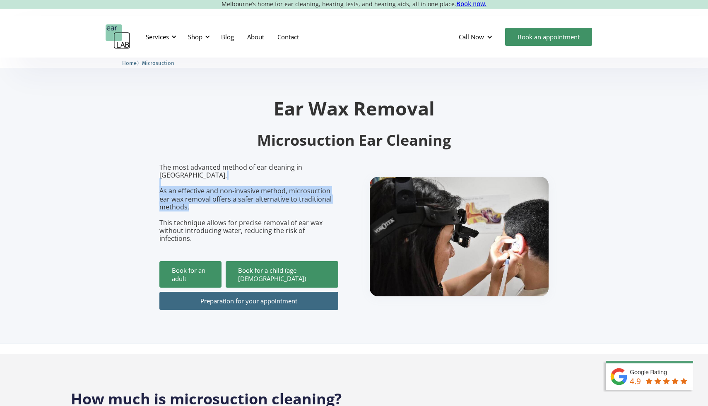
drag, startPoint x: 221, startPoint y: 174, endPoint x: 227, endPoint y: 200, distance: 26.7
click at [227, 200] on p "The most advanced method of ear cleaning in Melbourne. As an effective and non-…" at bounding box center [248, 203] width 179 height 79
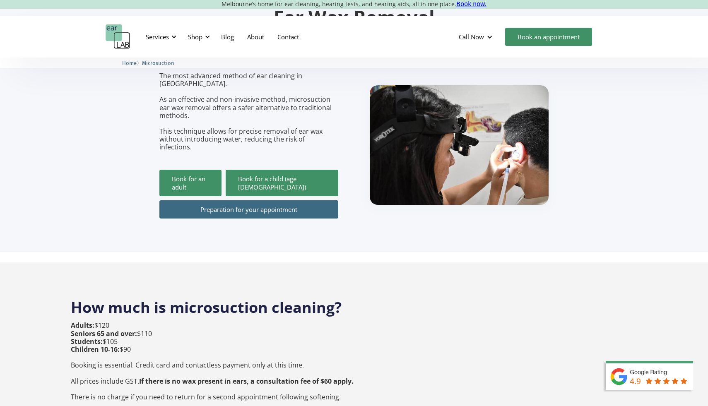
scroll to position [142, 0]
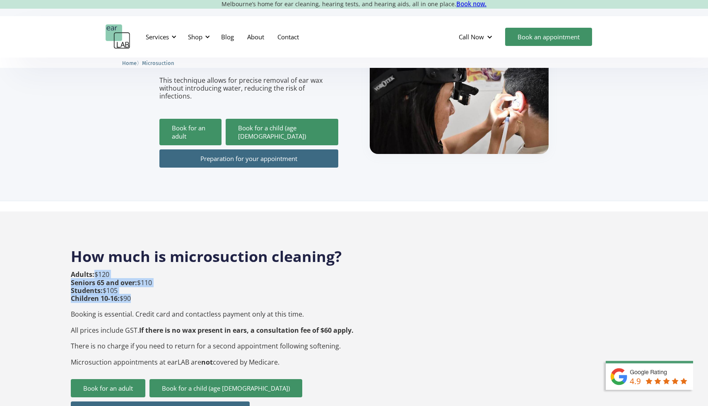
drag, startPoint x: 174, startPoint y: 285, endPoint x: 178, endPoint y: 260, distance: 25.5
click at [178, 271] on p "Adults: $120 Seniors 65 and over: $110 Students: $105 Children 10-16: $90 Booki…" at bounding box center [212, 318] width 283 height 95
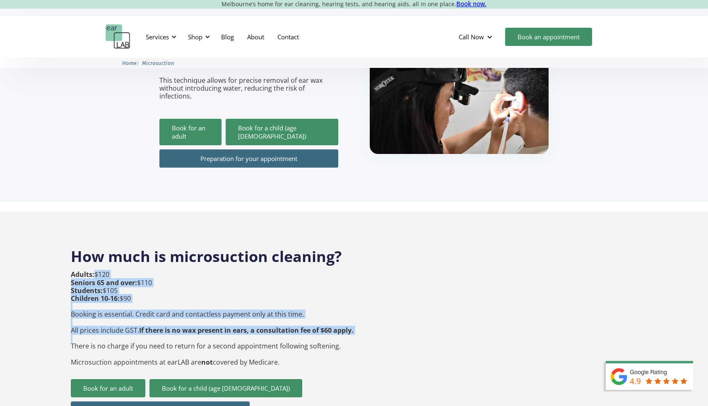
drag, startPoint x: 178, startPoint y: 260, endPoint x: 205, endPoint y: 320, distance: 66.2
click at [205, 320] on p "Adults: $120 Seniors 65 and over: $110 Students: $105 Children 10-16: $90 Booki…" at bounding box center [212, 318] width 283 height 95
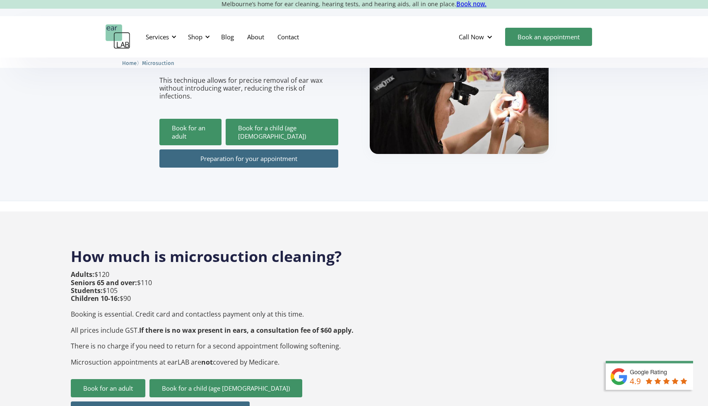
drag, startPoint x: 258, startPoint y: 351, endPoint x: 215, endPoint y: 323, distance: 51.8
click at [215, 323] on div "Adults: $120 Seniors 65 and over: $110 Students: $105 Children 10-16: $90 Booki…" at bounding box center [212, 325] width 283 height 108
click at [214, 323] on p "Adults: $120 Seniors 65 and over: $110 Students: $105 Children 10-16: $90 Booki…" at bounding box center [212, 318] width 283 height 95
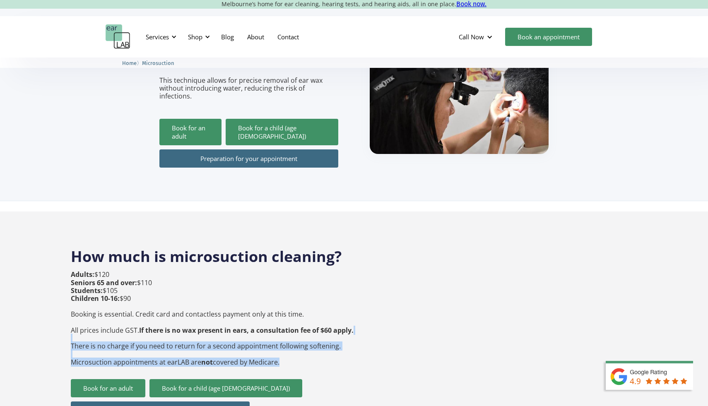
drag, startPoint x: 214, startPoint y: 323, endPoint x: 262, endPoint y: 344, distance: 52.6
click at [262, 344] on p "Adults: $120 Seniors 65 and over: $110 Students: $105 Children 10-16: $90 Booki…" at bounding box center [212, 318] width 283 height 95
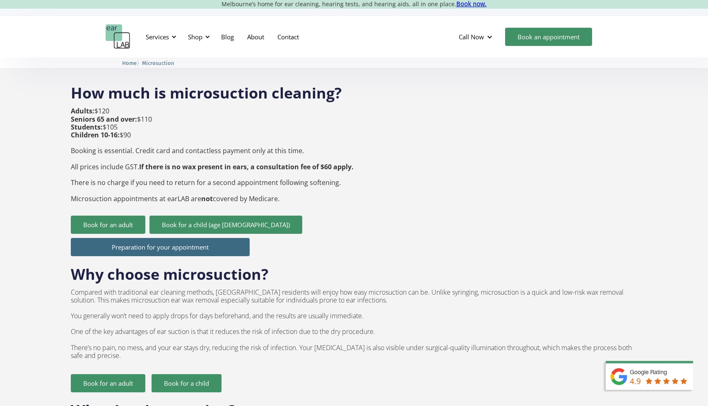
scroll to position [308, 0]
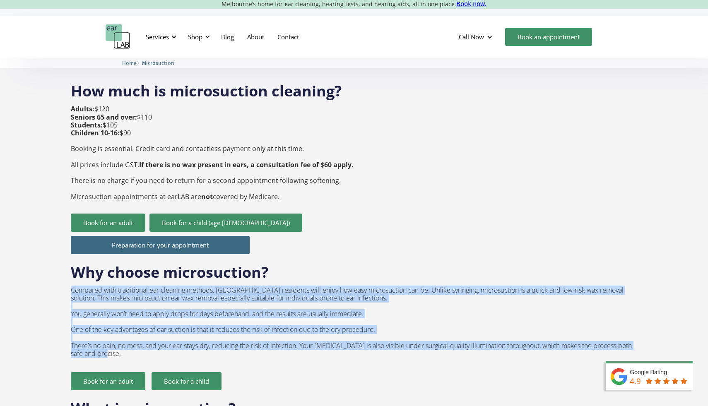
drag, startPoint x: 379, startPoint y: 364, endPoint x: 319, endPoint y: 269, distance: 112.6
click at [319, 269] on div "Why choose microsuction? Compared with traditional ear cleaning methods, Melbou…" at bounding box center [354, 322] width 566 height 136
click at [315, 286] on p "Compared with traditional ear cleaning methods, Melbourne residents will enjoy …" at bounding box center [354, 322] width 566 height 72
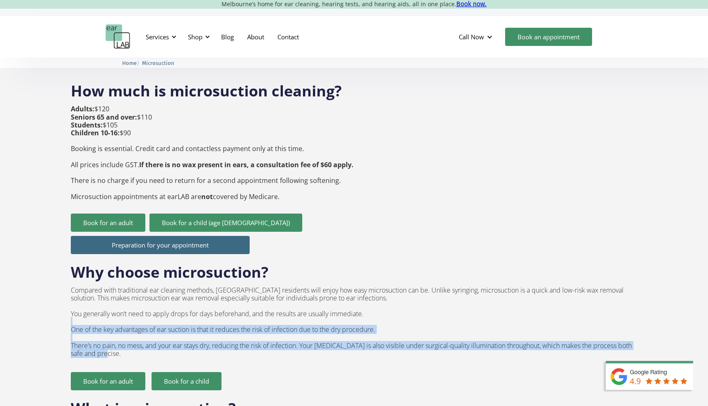
drag, startPoint x: 360, startPoint y: 339, endPoint x: 339, endPoint y: 308, distance: 37.7
click at [339, 308] on p "Compared with traditional ear cleaning methods, Melbourne residents will enjoy …" at bounding box center [354, 322] width 566 height 72
drag, startPoint x: 339, startPoint y: 304, endPoint x: 346, endPoint y: 334, distance: 30.9
click at [346, 334] on p "Compared with traditional ear cleaning methods, Melbourne residents will enjoy …" at bounding box center [354, 322] width 566 height 72
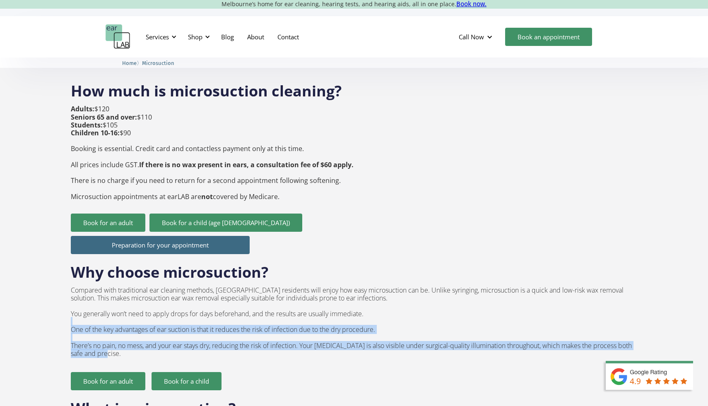
click at [346, 335] on p "Compared with traditional ear cleaning methods, Melbourne residents will enjoy …" at bounding box center [354, 322] width 566 height 72
drag, startPoint x: 346, startPoint y: 335, endPoint x: 330, endPoint y: 309, distance: 30.3
click at [330, 309] on p "Compared with traditional ear cleaning methods, Melbourne residents will enjoy …" at bounding box center [354, 322] width 566 height 72
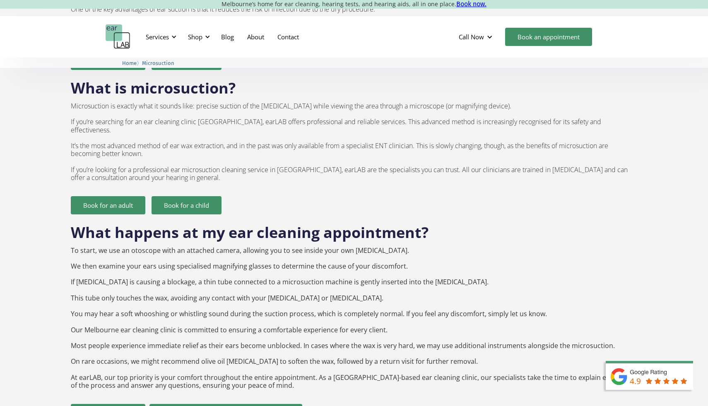
scroll to position [659, 0]
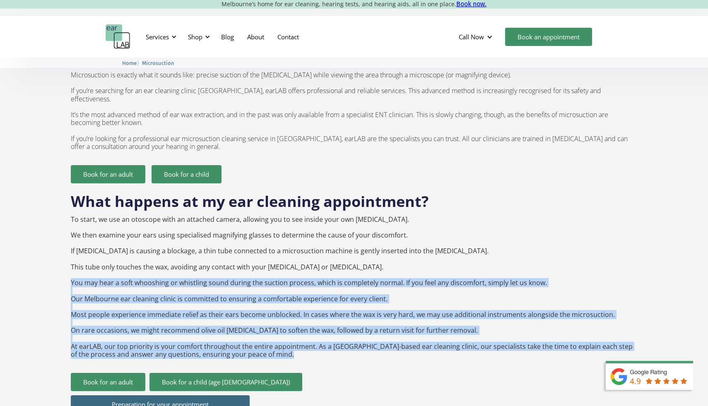
drag, startPoint x: 274, startPoint y: 340, endPoint x: 67, endPoint y: 263, distance: 221.0
click at [67, 263] on div "How much is microsuction cleaning? Adults: $120 Seniors 65 and over: $110 Stude…" at bounding box center [354, 382] width 708 height 1339
click at [208, 271] on p "To start, we use an otoscope with an attached camera, allowing you to see insid…" at bounding box center [354, 287] width 566 height 143
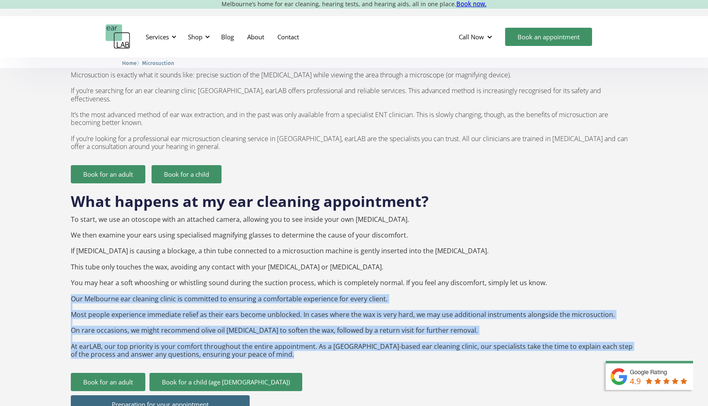
drag, startPoint x: 277, startPoint y: 338, endPoint x: 69, endPoint y: 276, distance: 217.6
click at [69, 276] on div "How much is microsuction cleaning? Adults: $120 Seniors 65 and over: $110 Stude…" at bounding box center [354, 382] width 708 height 1339
click at [173, 298] on p "To start, we use an otoscope with an attached camera, allowing you to see insid…" at bounding box center [354, 287] width 566 height 143
drag, startPoint x: 294, startPoint y: 336, endPoint x: 273, endPoint y: 262, distance: 76.4
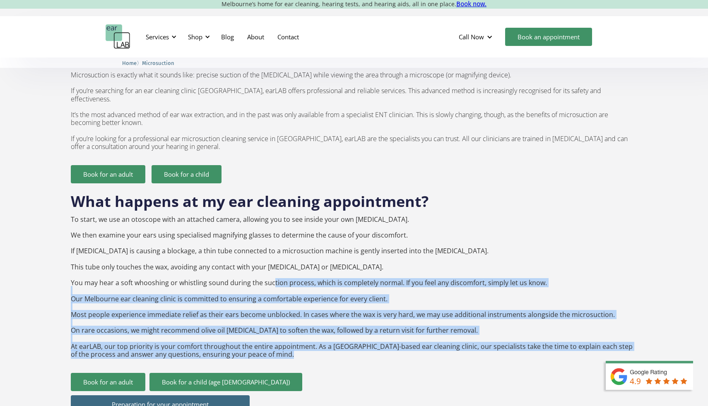
click at [273, 262] on p "To start, we use an otoscope with an attached camera, allowing you to see insid…" at bounding box center [354, 287] width 566 height 143
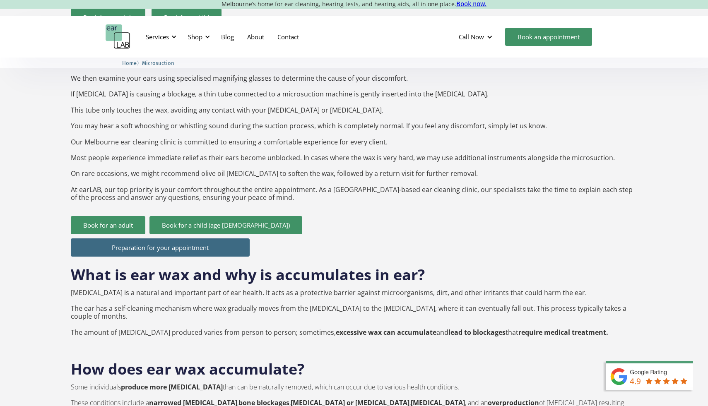
scroll to position [880, 0]
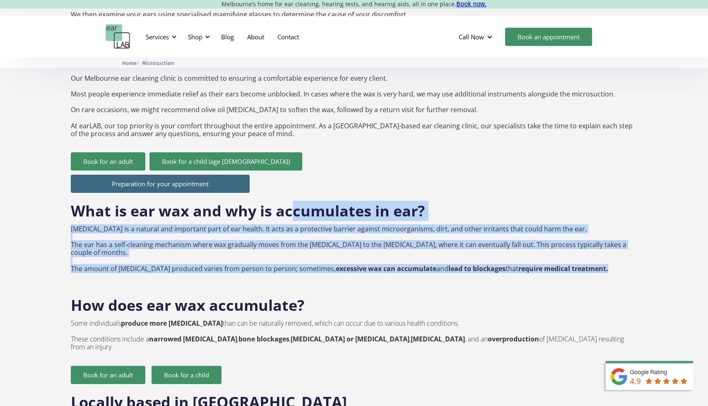
drag, startPoint x: 295, startPoint y: 194, endPoint x: 330, endPoint y: 246, distance: 62.9
click at [330, 246] on div "What is ear wax and why is accumulates in ear? Earwax is a natural and importan…" at bounding box center [354, 240] width 566 height 94
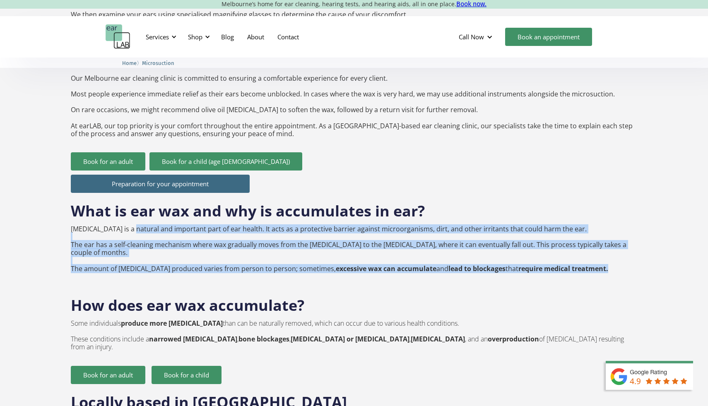
drag, startPoint x: 330, startPoint y: 246, endPoint x: 134, endPoint y: 207, distance: 199.6
click at [134, 207] on div "What is ear wax and why is accumulates in ear? Earwax is a natural and importan…" at bounding box center [354, 240] width 566 height 94
click at [134, 225] on p "Earwax is a natural and important part of ear health. It acts as a protective b…" at bounding box center [354, 249] width 566 height 48
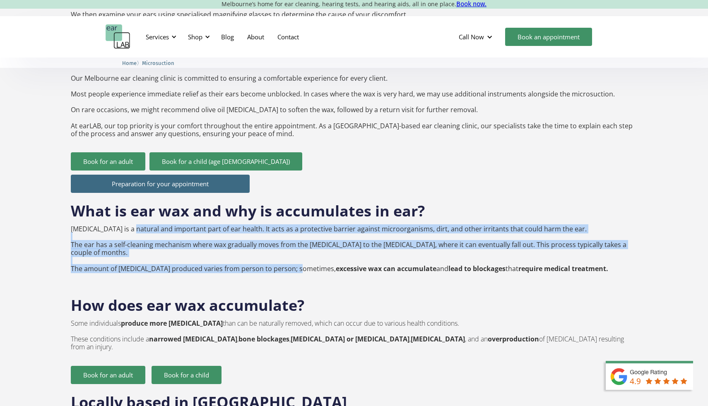
drag, startPoint x: 134, startPoint y: 207, endPoint x: 274, endPoint y: 234, distance: 142.5
click at [274, 234] on p "Earwax is a natural and important part of ear health. It acts as a protective b…" at bounding box center [354, 249] width 566 height 48
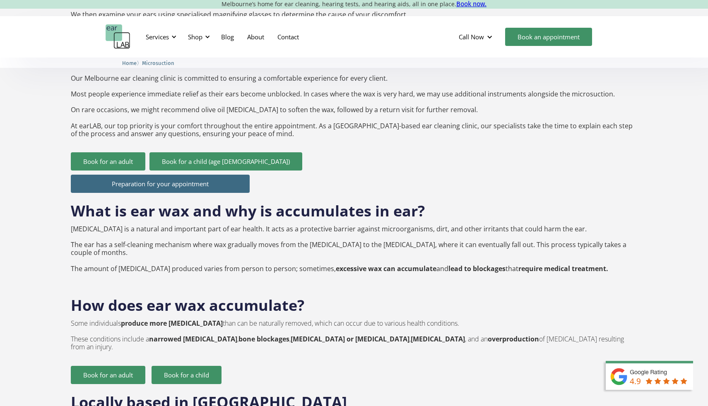
click at [274, 234] on p "Earwax is a natural and important part of ear health. It acts as a protective b…" at bounding box center [354, 249] width 566 height 48
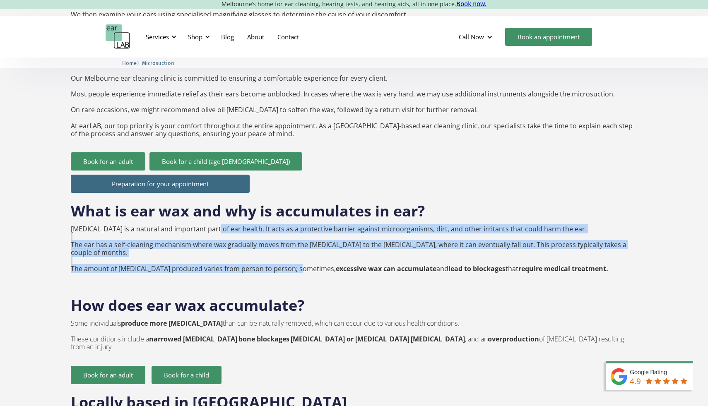
drag, startPoint x: 274, startPoint y: 234, endPoint x: 213, endPoint y: 200, distance: 69.7
click at [213, 225] on p "Earwax is a natural and important part of ear health. It acts as a protective b…" at bounding box center [354, 249] width 566 height 48
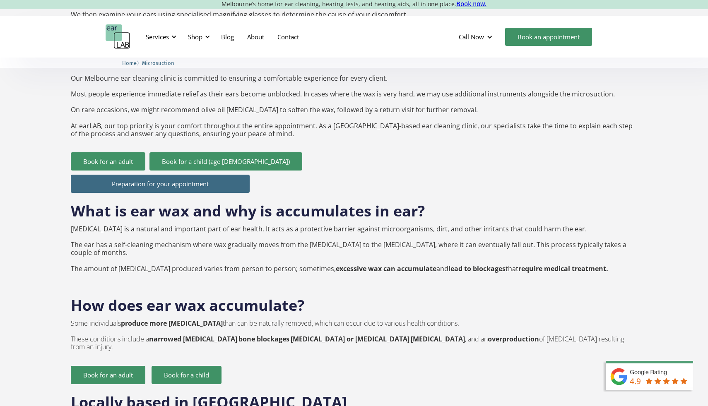
click at [213, 225] on p "Earwax is a natural and important part of ear health. It acts as a protective b…" at bounding box center [354, 249] width 566 height 48
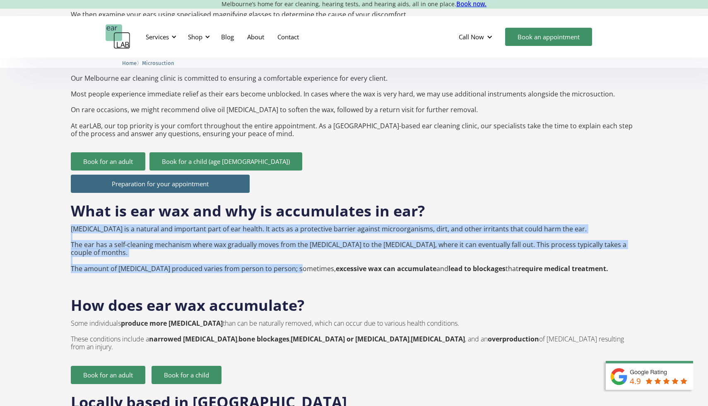
drag, startPoint x: 213, startPoint y: 200, endPoint x: 270, endPoint y: 237, distance: 68.0
click at [270, 237] on p "Earwax is a natural and important part of ear health. It acts as a protective b…" at bounding box center [354, 249] width 566 height 48
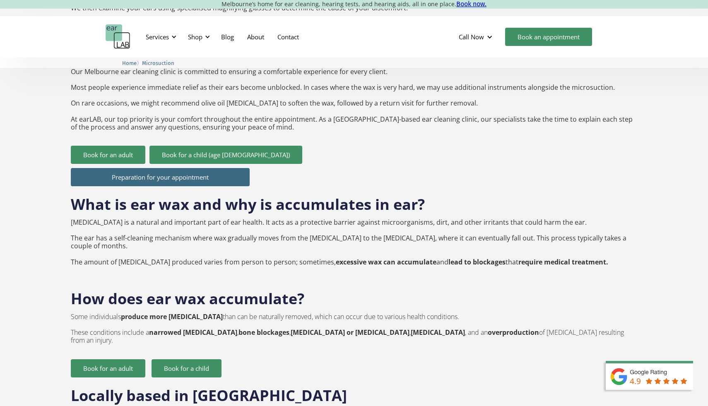
scroll to position [888, 0]
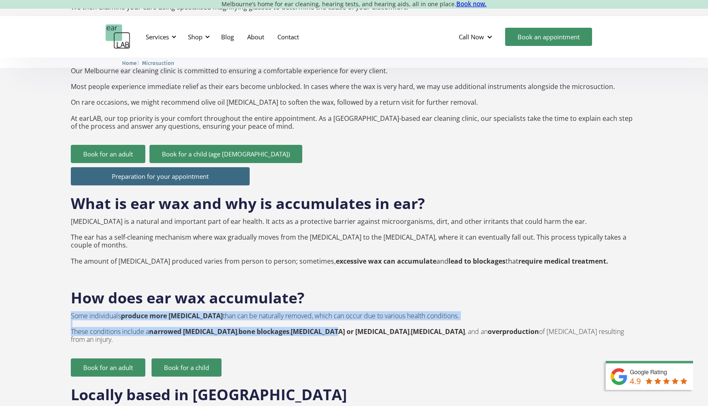
drag, startPoint x: 319, startPoint y: 301, endPoint x: 308, endPoint y: 277, distance: 26.9
drag, startPoint x: 308, startPoint y: 277, endPoint x: 332, endPoint y: 301, distance: 34.5
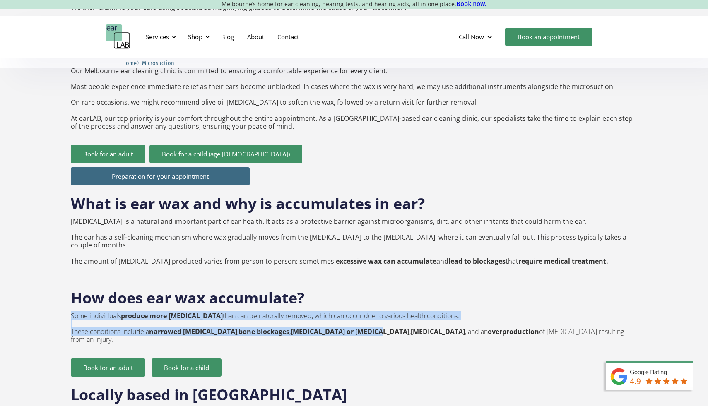
click at [332, 327] on strong "swimmer's ear or surfer's ear" at bounding box center [350, 331] width 119 height 9
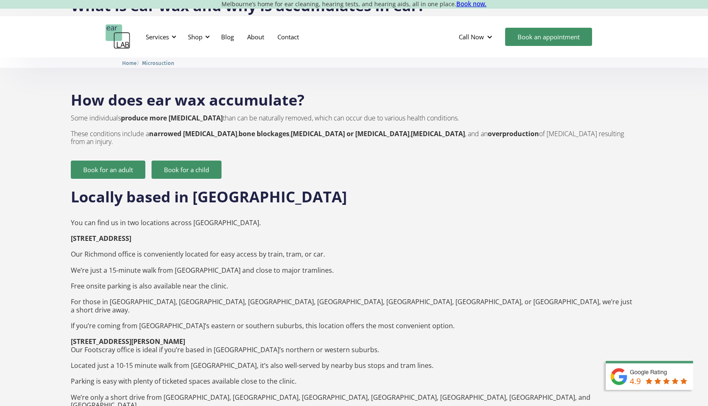
scroll to position [1088, 0]
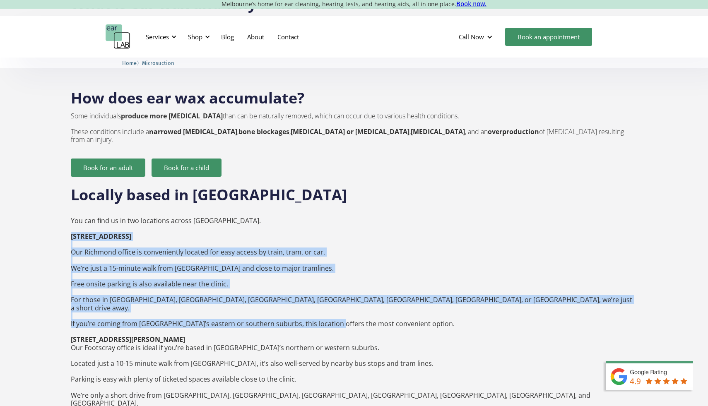
drag, startPoint x: 331, startPoint y: 274, endPoint x: 295, endPoint y: 204, distance: 78.1
click at [295, 209] on p "You can find us in two locations across Melbourne. 132 Burnley Street, Richmond…" at bounding box center [354, 316] width 566 height 214
drag, startPoint x: 295, startPoint y: 203, endPoint x: 414, endPoint y: 281, distance: 141.5
click at [414, 281] on p "You can find us in two locations across Melbourne. 132 Burnley Street, Richmond…" at bounding box center [354, 316] width 566 height 214
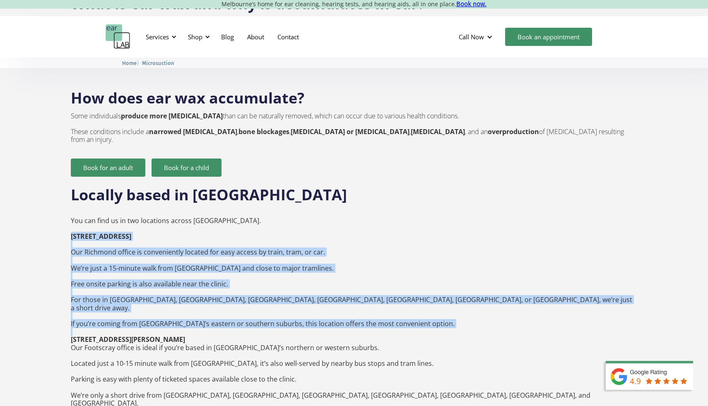
click at [414, 281] on p "You can find us in two locations across Melbourne. 132 Burnley Street, Richmond…" at bounding box center [354, 316] width 566 height 214
drag, startPoint x: 414, startPoint y: 281, endPoint x: 368, endPoint y: 206, distance: 87.7
click at [368, 209] on p "You can find us in two locations across Melbourne. 132 Burnley Street, Richmond…" at bounding box center [354, 316] width 566 height 214
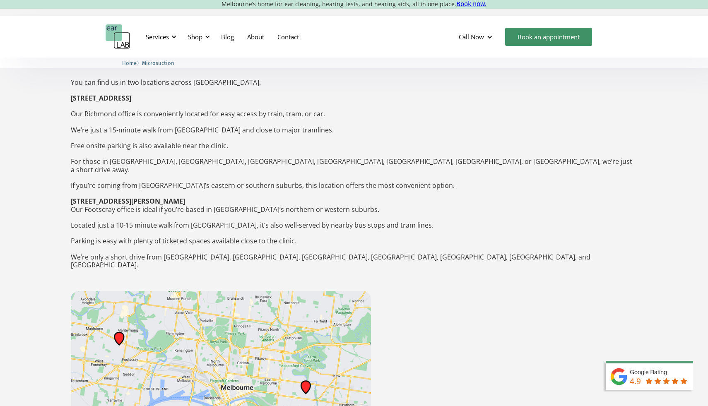
scroll to position [1238, 0]
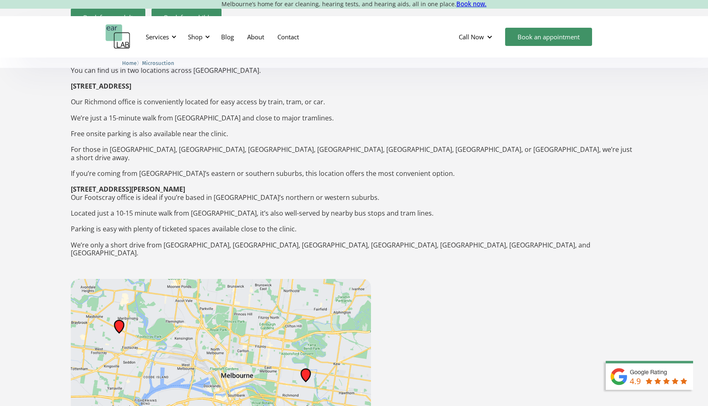
click at [306, 321] on img at bounding box center [221, 372] width 300 height 186
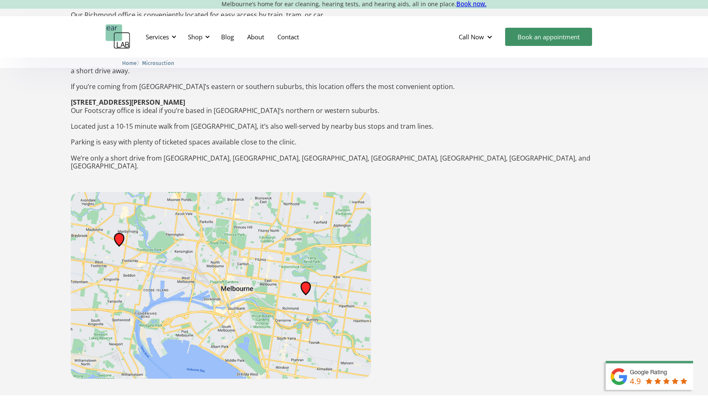
scroll to position [1330, 0]
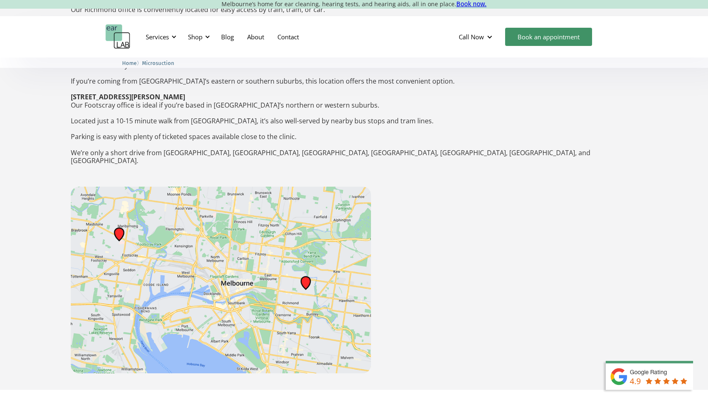
click at [326, 218] on img at bounding box center [221, 280] width 300 height 186
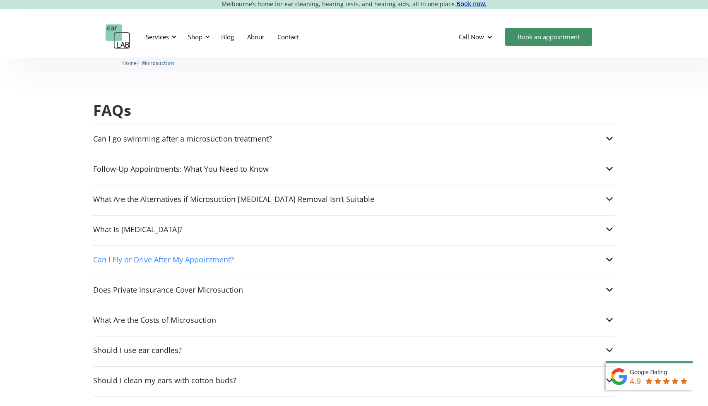
scroll to position [2051, 0]
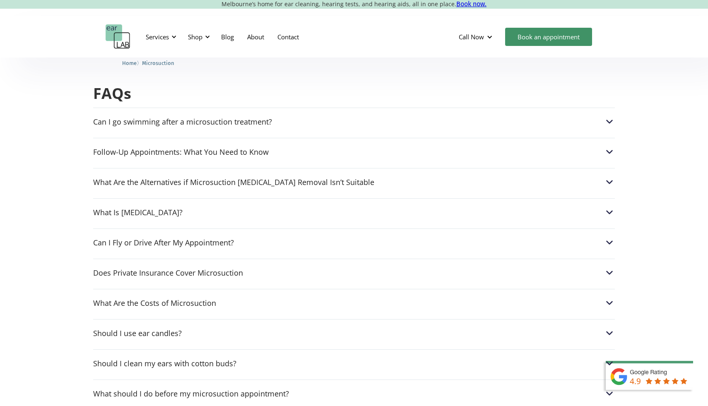
click at [199, 229] on div "Can I Fly or Drive After My Appointment? Yes, microsuction does not touch the i…" at bounding box center [354, 241] width 522 height 24
click at [199, 238] on div "Can I Fly or Drive After My Appointment?" at bounding box center [163, 242] width 141 height 8
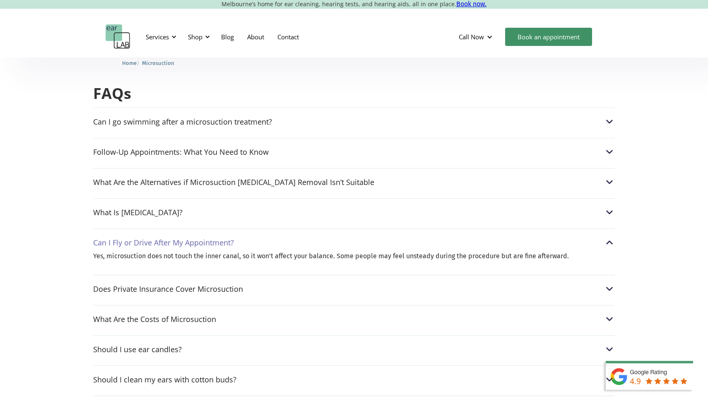
click at [199, 238] on div "Can I Fly or Drive After My Appointment?" at bounding box center [163, 242] width 141 height 8
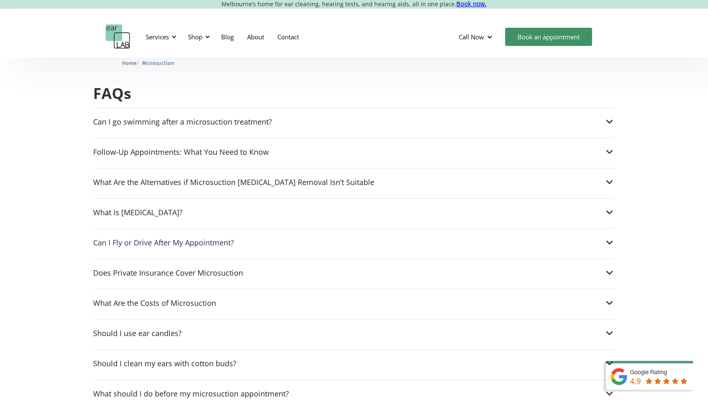
click at [198, 259] on div "Does Private Insurance Cover Microsuction Most health insurance plans only cove…" at bounding box center [354, 271] width 522 height 24
click at [198, 269] on div "Does Private Insurance Cover Microsuction" at bounding box center [168, 273] width 150 height 8
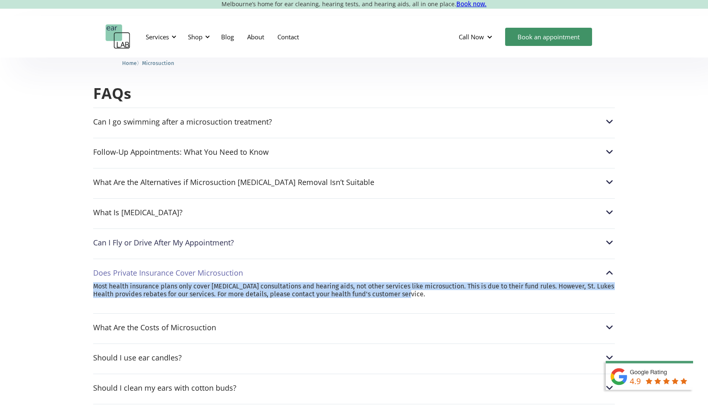
drag, startPoint x: 221, startPoint y: 248, endPoint x: 210, endPoint y: 226, distance: 24.1
click at [210, 259] on div "Does Private Insurance Cover Microsuction Most health insurance plans only cove…" at bounding box center [354, 283] width 522 height 48
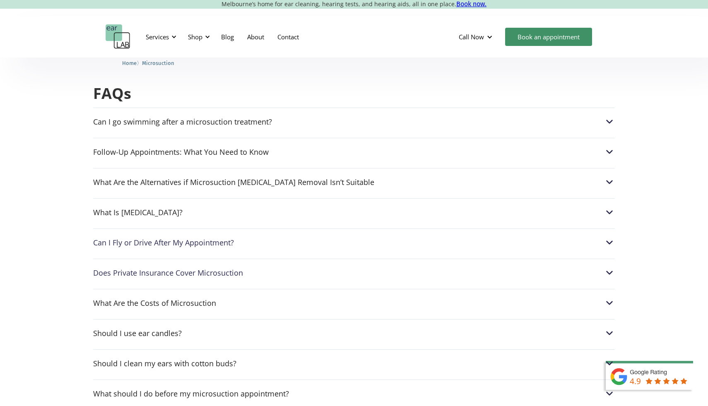
click at [208, 269] on div "Does Private Insurance Cover Microsuction" at bounding box center [168, 273] width 150 height 8
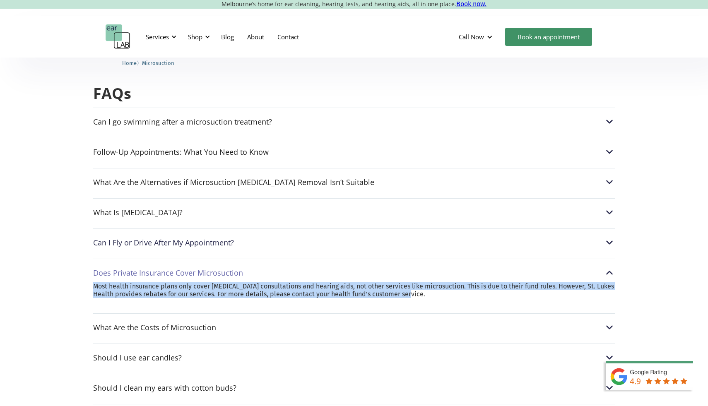
click at [226, 282] on p "Most health insurance plans only cover [MEDICAL_DATA] consultations and hearing…" at bounding box center [354, 290] width 522 height 16
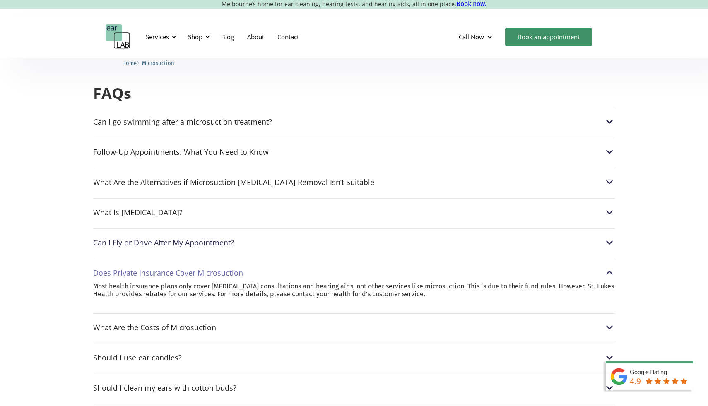
click at [226, 282] on p "Most health insurance plans only cover [MEDICAL_DATA] consultations and hearing…" at bounding box center [354, 290] width 522 height 16
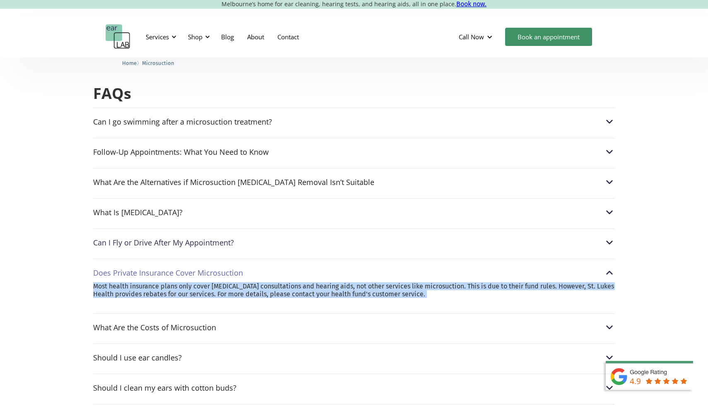
click at [226, 282] on p "Most health insurance plans only cover [MEDICAL_DATA] consultations and hearing…" at bounding box center [354, 290] width 522 height 16
click at [237, 282] on p "Most health insurance plans only cover [MEDICAL_DATA] consultations and hearing…" at bounding box center [354, 290] width 522 height 16
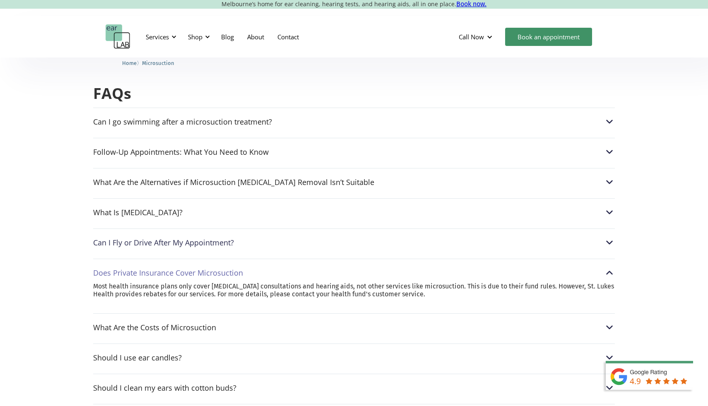
click at [209, 269] on div "Does Private Insurance Cover Microsuction" at bounding box center [168, 273] width 150 height 8
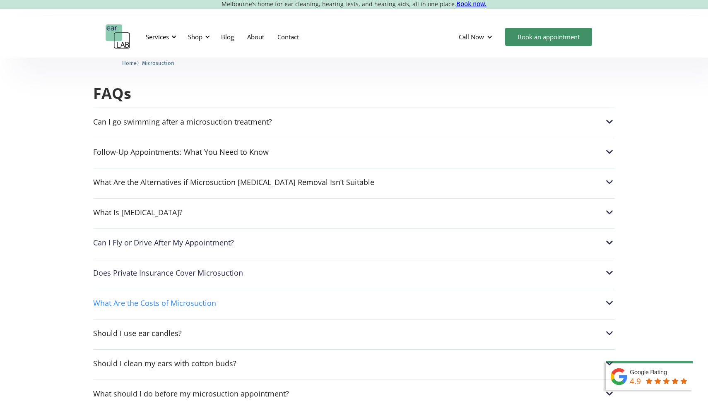
click at [217, 298] on div "What Are the Costs of Microsuction" at bounding box center [354, 303] width 522 height 11
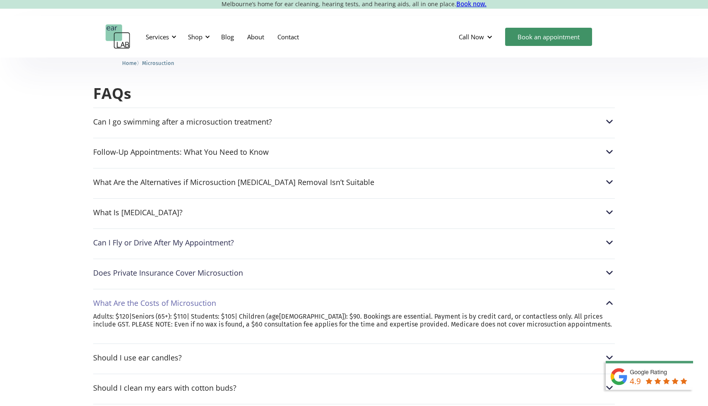
click at [228, 313] on p "Adults: $120|Seniors (65+): $110| Students: $105| Children (age[DEMOGRAPHIC_DAT…" at bounding box center [354, 321] width 522 height 16
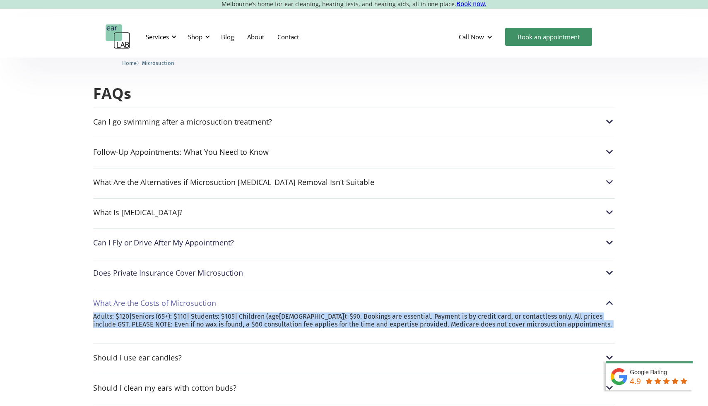
click at [228, 313] on p "Adults: $120|Seniors (65+): $110| Students: $105| Children (age[DEMOGRAPHIC_DAT…" at bounding box center [354, 321] width 522 height 16
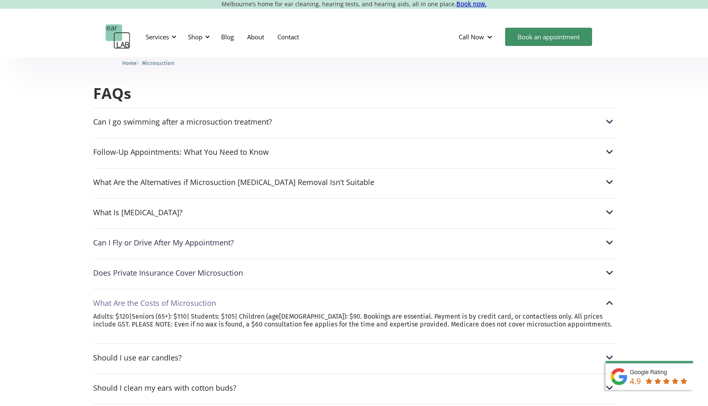
click at [258, 313] on p "Adults: $120|Seniors (65+): $110| Students: $105| Children (age[DEMOGRAPHIC_DAT…" at bounding box center [354, 321] width 522 height 16
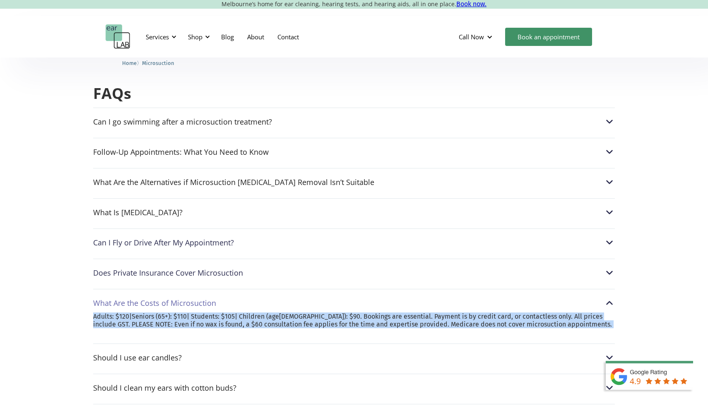
click at [258, 313] on p "Adults: $120|Seniors (65+): $110| Students: $105| Children (age[DEMOGRAPHIC_DAT…" at bounding box center [354, 321] width 522 height 16
click at [240, 313] on p "Adults: $120|Seniors (65+): $110| Students: $105| Children (age[DEMOGRAPHIC_DAT…" at bounding box center [354, 321] width 522 height 16
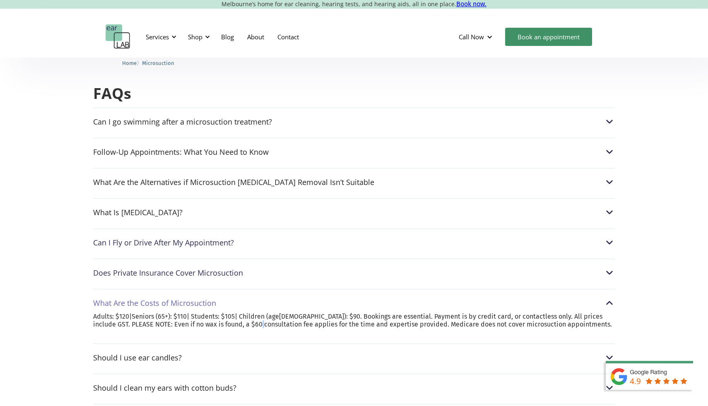
click at [240, 313] on p "Adults: $120|Seniors (65+): $110| Students: $105| Children (age[DEMOGRAPHIC_DAT…" at bounding box center [354, 321] width 522 height 16
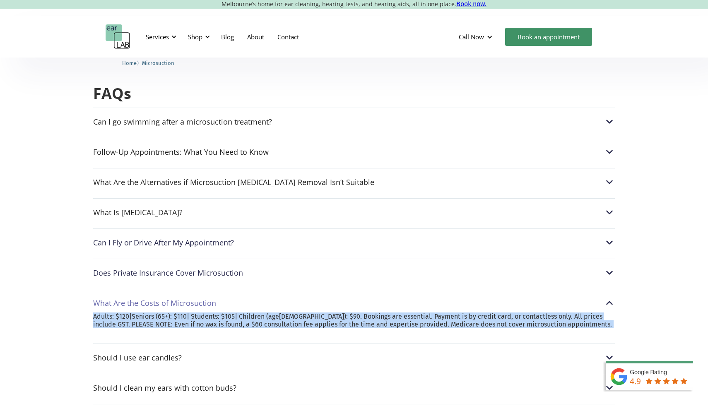
click at [240, 313] on p "Adults: $120|Seniors (65+): $110| Students: $105| Children (age[DEMOGRAPHIC_DAT…" at bounding box center [354, 321] width 522 height 16
click at [262, 313] on p "Adults: $120|Seniors (65+): $110| Students: $105| Children (age[DEMOGRAPHIC_DAT…" at bounding box center [354, 321] width 522 height 16
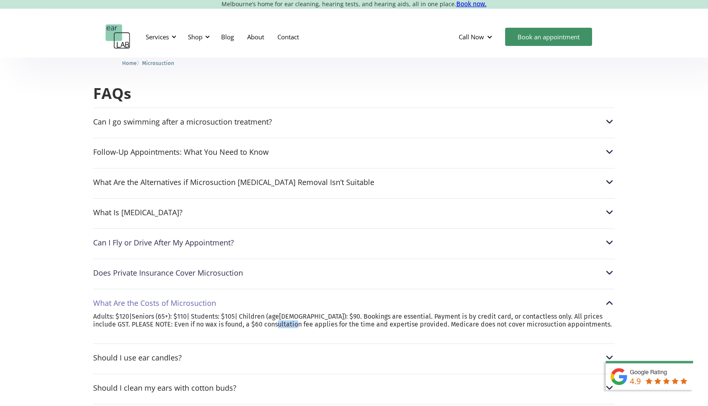
click at [262, 313] on p "Adults: $120|Seniors (65+): $110| Students: $105| Children (age[DEMOGRAPHIC_DAT…" at bounding box center [354, 321] width 522 height 16
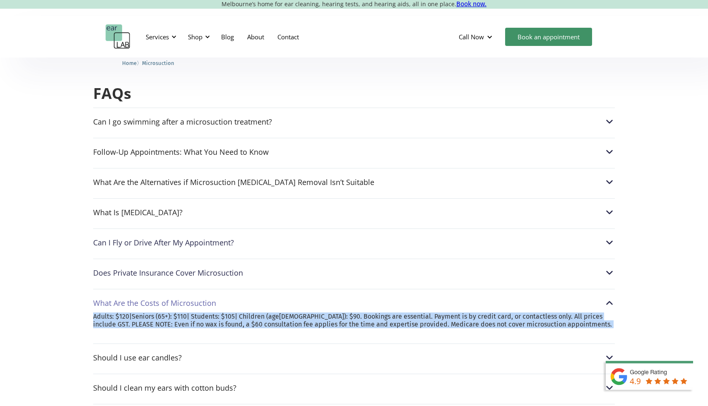
click at [262, 313] on p "Adults: $120|Seniors (65+): $110| Students: $105| Children (age[DEMOGRAPHIC_DAT…" at bounding box center [354, 321] width 522 height 16
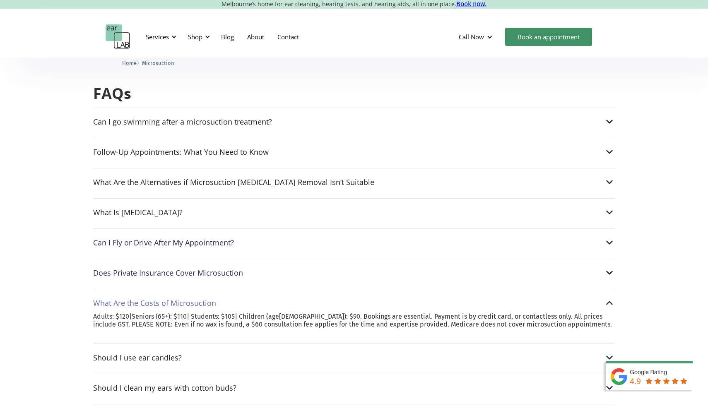
click at [248, 289] on div "What Are the Costs of Microsuction Adults: $120|Seniors (65+): $110| Students: …" at bounding box center [354, 313] width 522 height 48
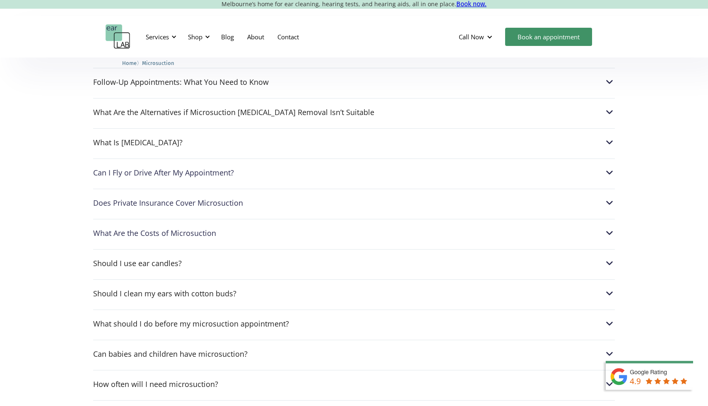
scroll to position [2160, 0]
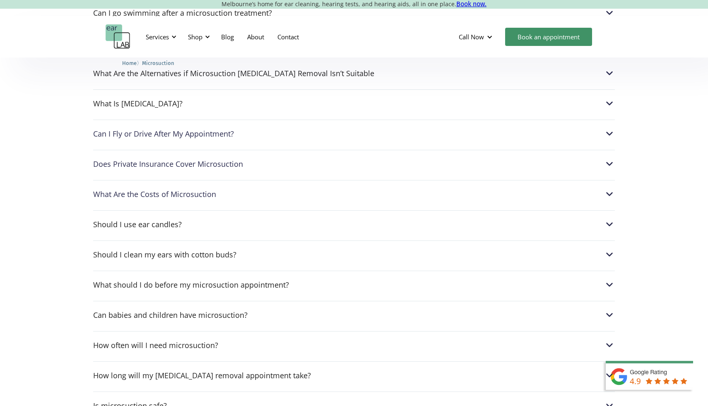
click at [235, 271] on div "What should I do before my microsuction appointment? We advice not to use any o…" at bounding box center [354, 283] width 522 height 24
click at [235, 281] on div "What should I do before my microsuction appointment?" at bounding box center [191, 285] width 196 height 8
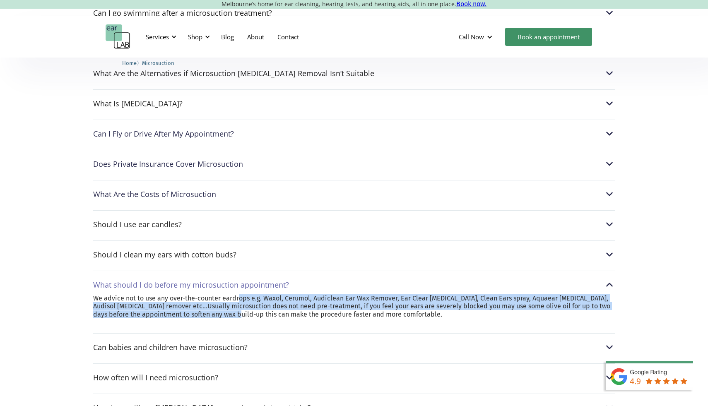
drag, startPoint x: 247, startPoint y: 257, endPoint x: 240, endPoint y: 246, distance: 12.6
click at [240, 294] on p "We advice not to use any over-the-counter eardrops e.g. Waxol, Cerumol, Audicle…" at bounding box center [354, 306] width 522 height 24
drag, startPoint x: 240, startPoint y: 246, endPoint x: 246, endPoint y: 258, distance: 13.5
click at [246, 294] on p "We advice not to use any over-the-counter eardrops e.g. Waxol, Cerumol, Audicle…" at bounding box center [354, 306] width 522 height 24
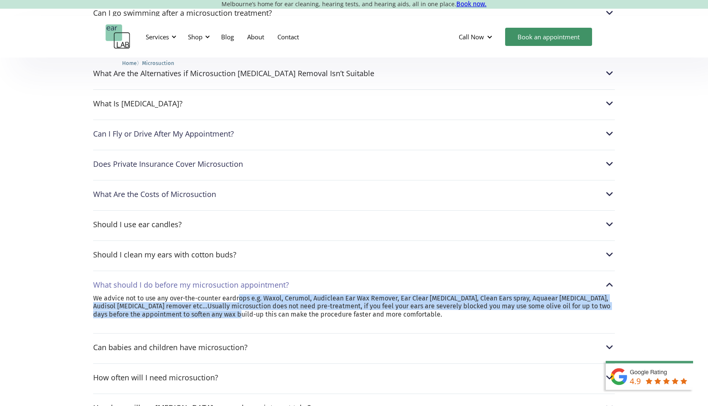
click at [246, 294] on p "We advice not to use any over-the-counter eardrops e.g. Waxol, Cerumol, Audicle…" at bounding box center [354, 306] width 522 height 24
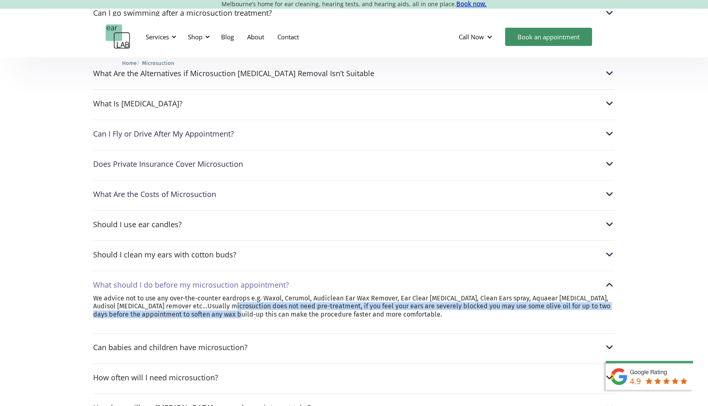
drag, startPoint x: 246, startPoint y: 258, endPoint x: 240, endPoint y: 248, distance: 12.3
click at [240, 294] on p "We advice not to use any over-the-counter eardrops e.g. Waxol, Cerumol, Audicle…" at bounding box center [354, 306] width 522 height 24
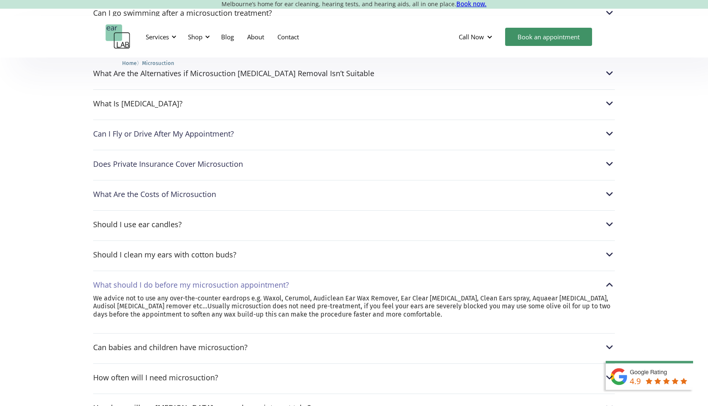
click at [239, 294] on p "We advice not to use any over-the-counter eardrops e.g. Waxol, Cerumol, Audicle…" at bounding box center [354, 306] width 522 height 24
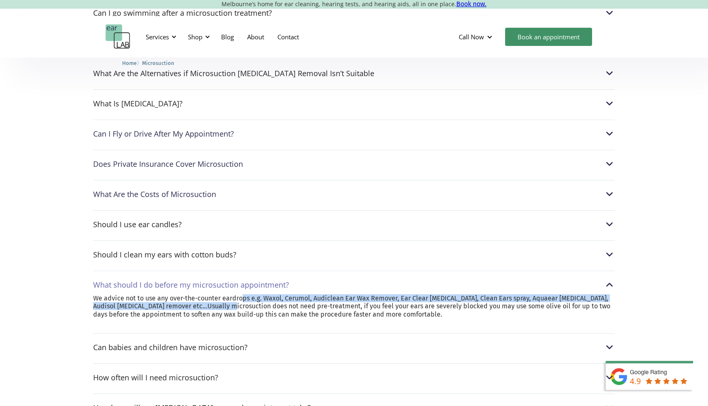
drag, startPoint x: 242, startPoint y: 253, endPoint x: 241, endPoint y: 244, distance: 9.2
click at [241, 294] on p "We advice not to use any over-the-counter eardrops e.g. Waxol, Cerumol, Audicle…" at bounding box center [354, 306] width 522 height 24
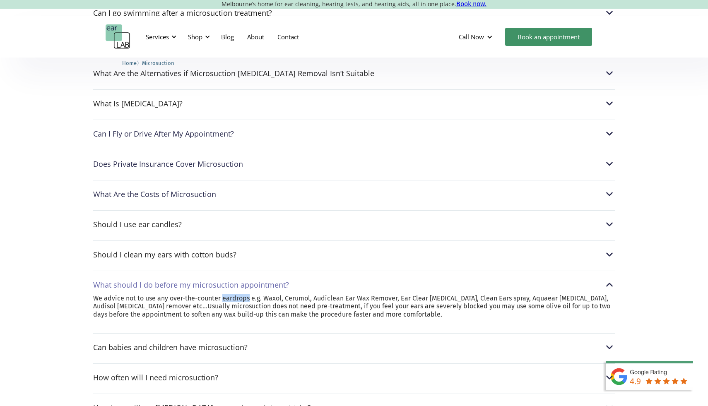
click at [241, 294] on p "We advice not to use any over-the-counter eardrops e.g. Waxol, Cerumol, Audicle…" at bounding box center [354, 306] width 522 height 24
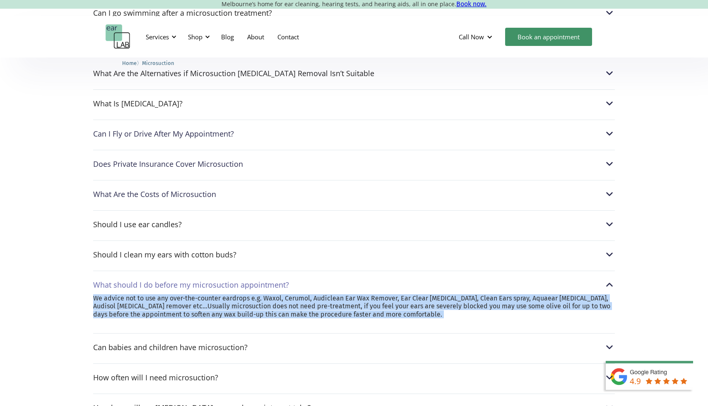
click at [242, 294] on p "We advice not to use any over-the-counter eardrops e.g. Waxol, Cerumol, Audicle…" at bounding box center [354, 306] width 522 height 24
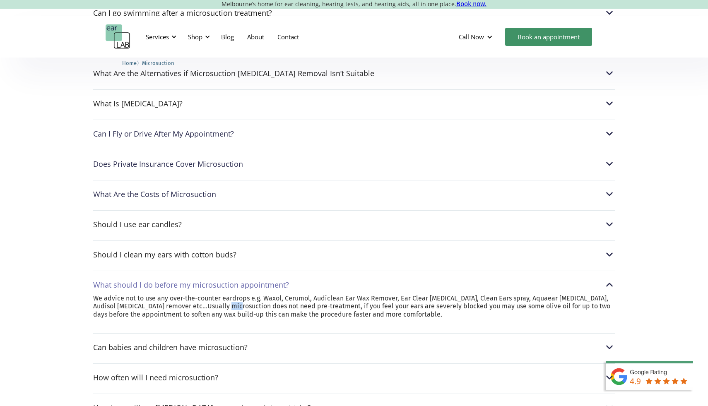
click at [242, 294] on p "We advice not to use any over-the-counter eardrops e.g. Waxol, Cerumol, Audicle…" at bounding box center [354, 306] width 522 height 24
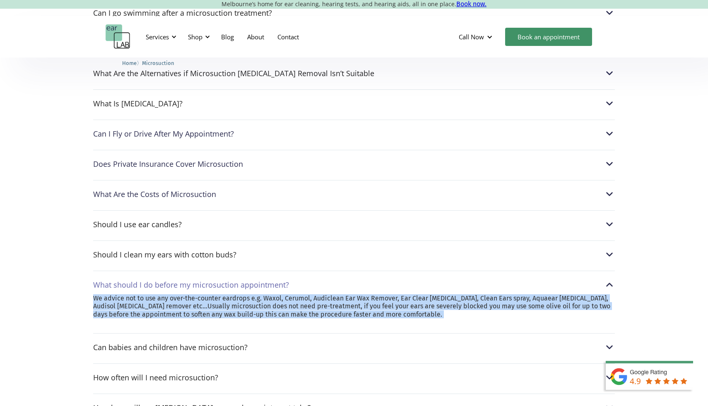
click at [242, 294] on p "We advice not to use any over-the-counter eardrops e.g. Waxol, Cerumol, Audicle…" at bounding box center [354, 306] width 522 height 24
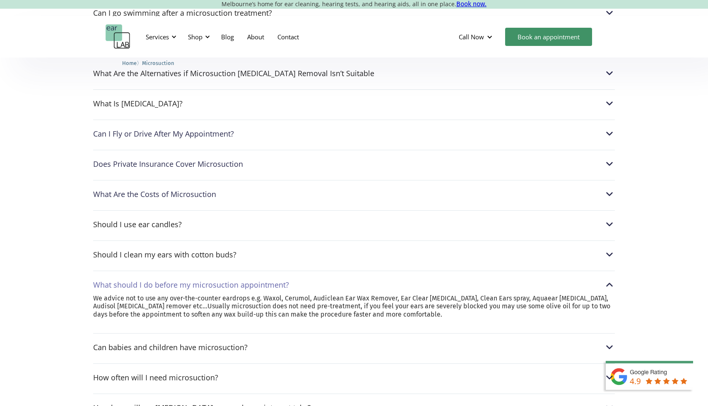
click at [244, 294] on p "We advice not to use any over-the-counter eardrops e.g. Waxol, Cerumol, Audicle…" at bounding box center [354, 306] width 522 height 24
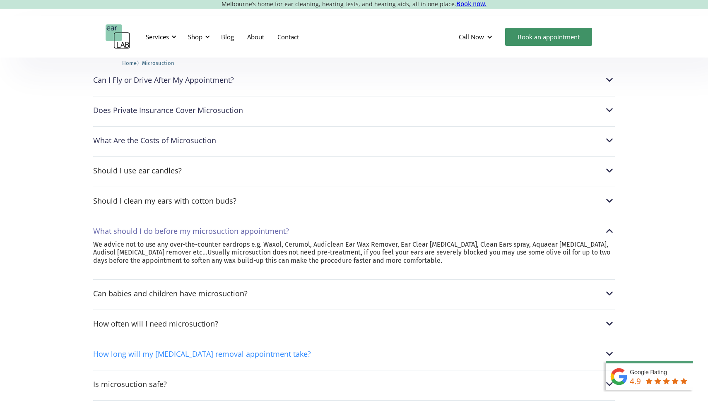
click at [239, 350] on div "How long will my [MEDICAL_DATA] removal appointment take?" at bounding box center [202, 354] width 218 height 8
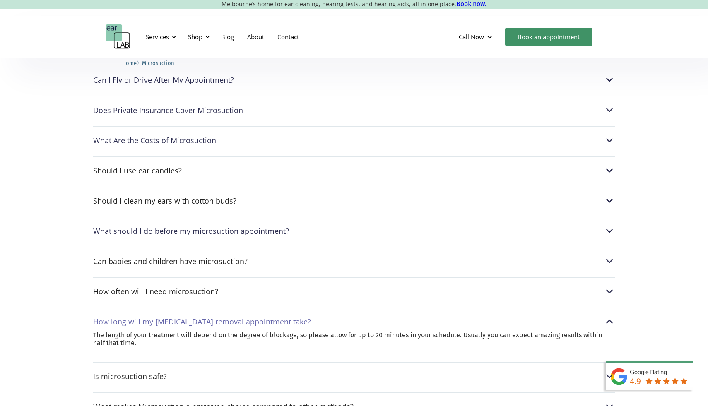
click at [238, 308] on div "How long will my earwax removal appointment take? The length of your treatment …" at bounding box center [354, 332] width 522 height 48
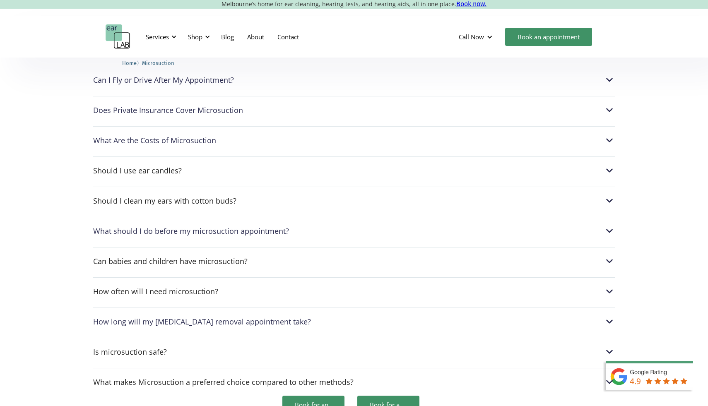
click at [232, 338] on div "Is microsuction safe? Yes. Medical specialists around the world regard aural mi…" at bounding box center [354, 350] width 522 height 24
click at [224, 368] on div "What makes Microsuction a preferred choice compared to other methods? Most GPs …" at bounding box center [354, 380] width 522 height 24
click at [225, 378] on div "What makes Microsuction a preferred choice compared to other methods?" at bounding box center [223, 382] width 260 height 8
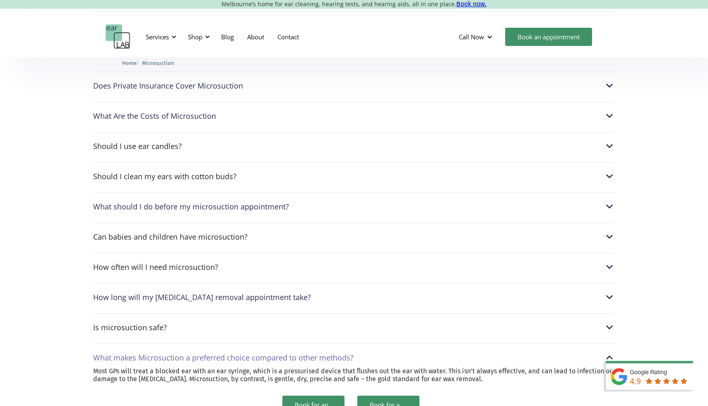
scroll to position [2243, 0]
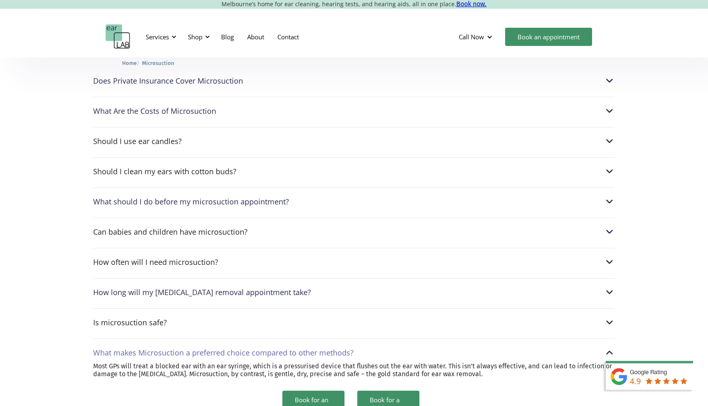
click at [228, 362] on p "Most GPs will treat a blocked ear with an ear syringe, which is a pressurised d…" at bounding box center [354, 370] width 522 height 16
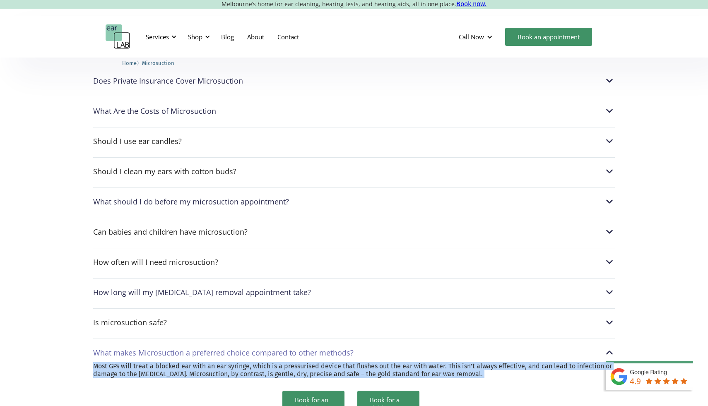
click at [228, 362] on p "Most GPs will treat a blocked ear with an ear syringe, which is a pressurised d…" at bounding box center [354, 370] width 522 height 16
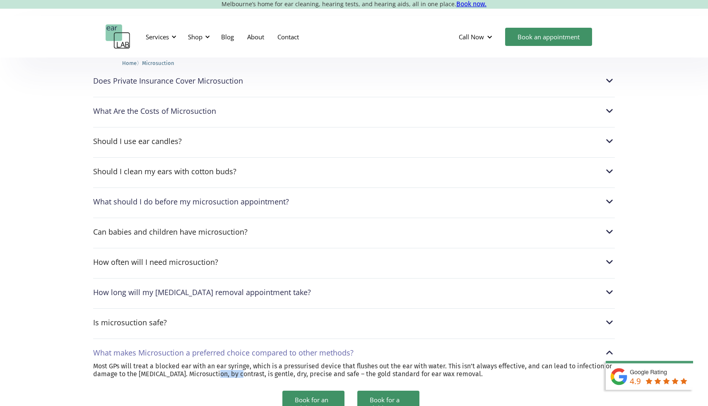
click at [228, 362] on p "Most GPs will treat a blocked ear with an ear syringe, which is a pressurised d…" at bounding box center [354, 370] width 522 height 16
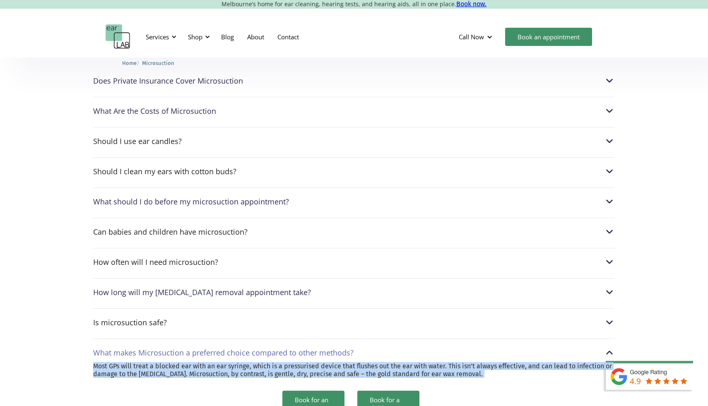
click at [228, 362] on p "Most GPs will treat a blocked ear with an ear syringe, which is a pressurised d…" at bounding box center [354, 370] width 522 height 16
click at [223, 362] on p "Most GPs will treat a blocked ear with an ear syringe, which is a pressurised d…" at bounding box center [354, 370] width 522 height 16
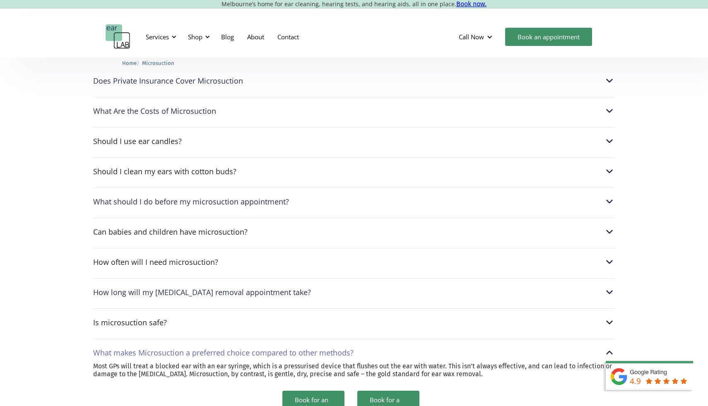
click at [219, 349] on div "What makes Microsuction a preferred choice compared to other methods?" at bounding box center [223, 353] width 260 height 8
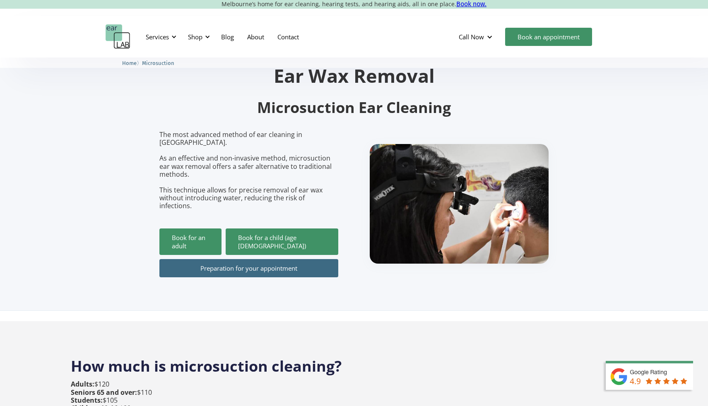
scroll to position [0, 0]
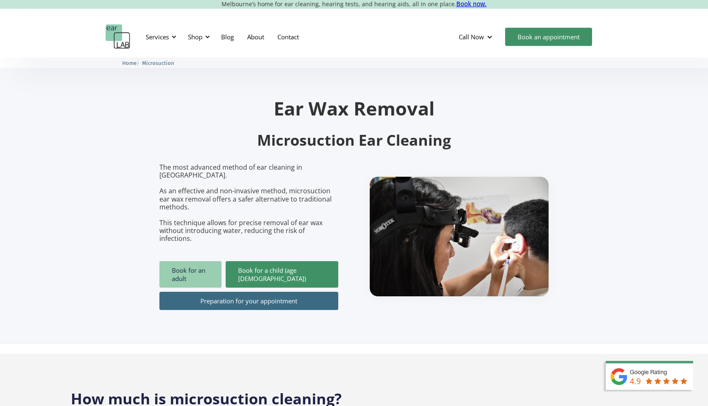
click at [208, 261] on link "Book for an adult" at bounding box center [190, 274] width 62 height 26
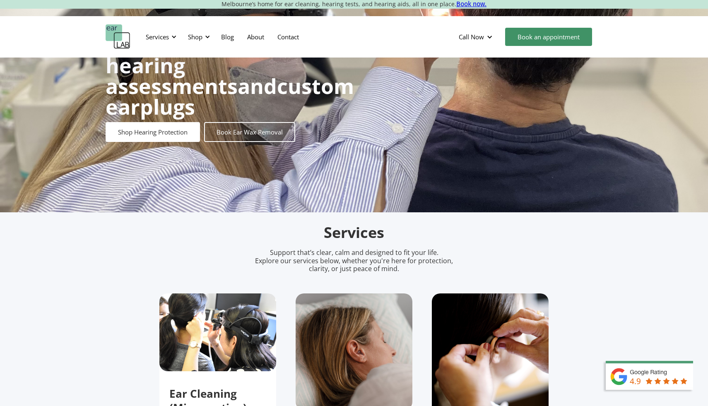
scroll to position [240, 0]
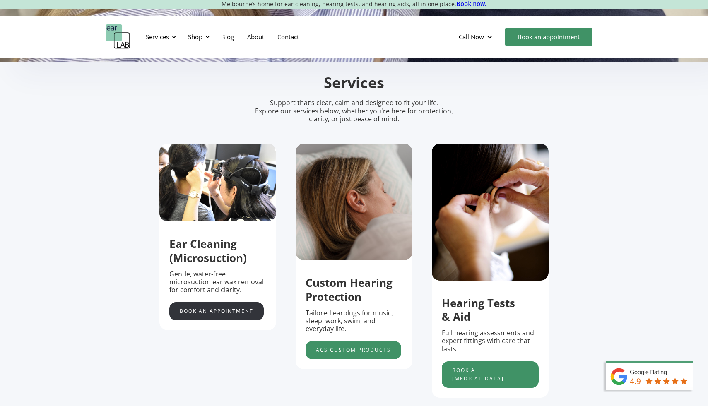
click at [247, 318] on link "Book an appointment" at bounding box center [216, 311] width 94 height 18
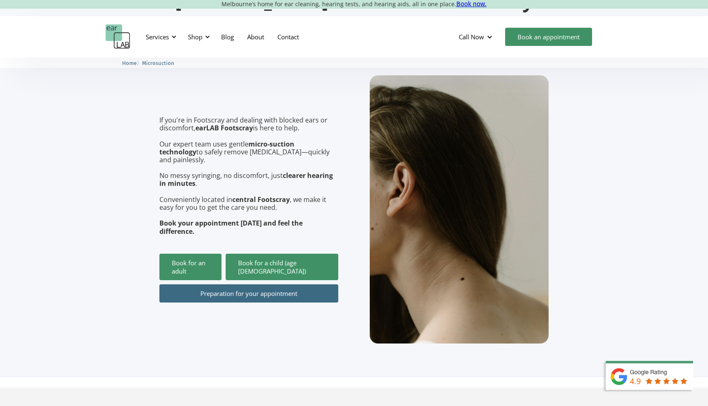
scroll to position [107, 0]
click at [201, 246] on div "Book for an adult Book for a child (age 10-16) Preparation for your appointment" at bounding box center [248, 274] width 179 height 57
click at [201, 254] on link "Book for an adult" at bounding box center [190, 267] width 62 height 26
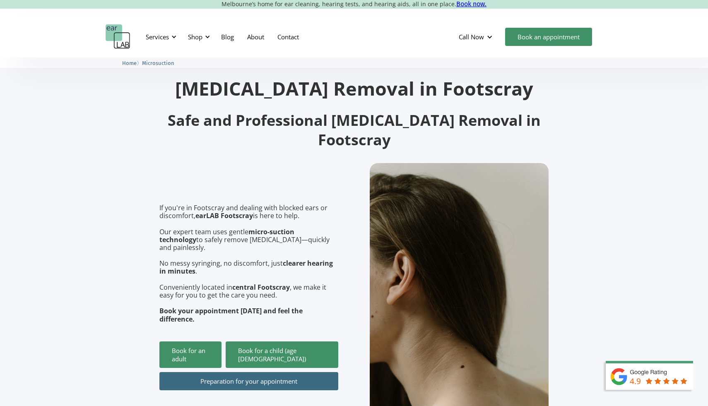
scroll to position [19, 0]
click at [191, 39] on div "Shop" at bounding box center [195, 37] width 14 height 8
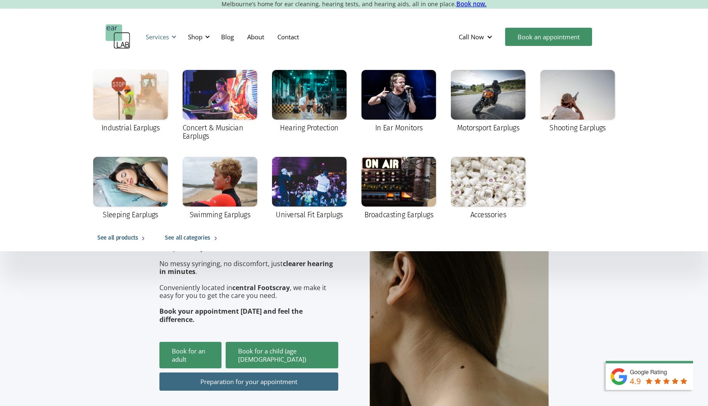
click at [157, 38] on div "Services" at bounding box center [157, 37] width 23 height 8
